Goal: Transaction & Acquisition: Purchase product/service

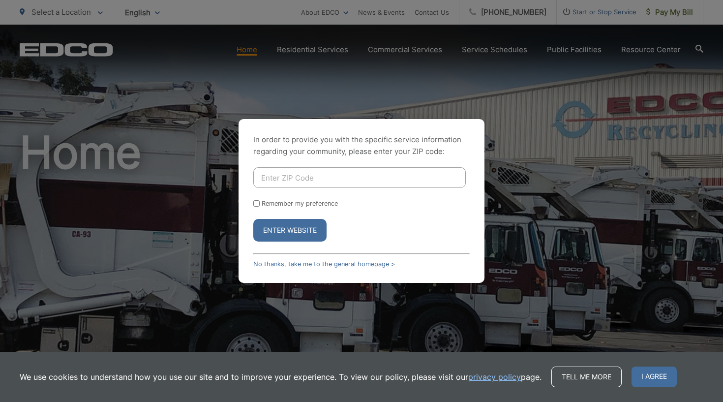
click at [348, 177] on input "Enter ZIP Code" at bounding box center [359, 177] width 212 height 21
type input "92024"
click at [347, 216] on form "92024 Remember my preference Enter Website" at bounding box center [361, 204] width 216 height 74
click at [258, 202] on input "Remember my preference" at bounding box center [256, 203] width 6 height 6
checkbox input "true"
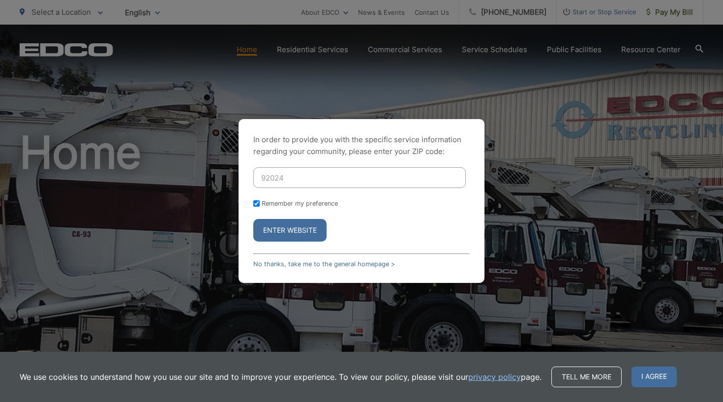
click at [294, 237] on button "Enter Website" at bounding box center [289, 230] width 73 height 23
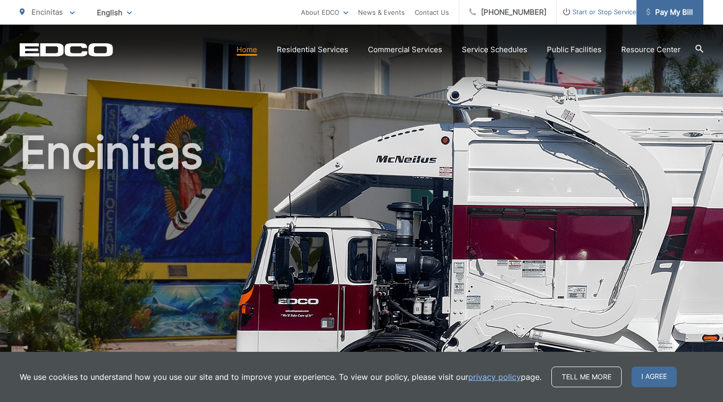
click at [654, 12] on span "Pay My Bill" at bounding box center [669, 12] width 47 height 12
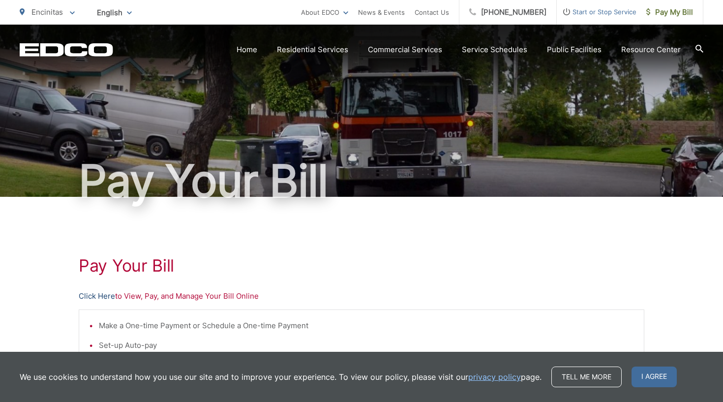
click at [98, 293] on link "Click Here" at bounding box center [97, 296] width 36 height 12
